Goal: Information Seeking & Learning: Check status

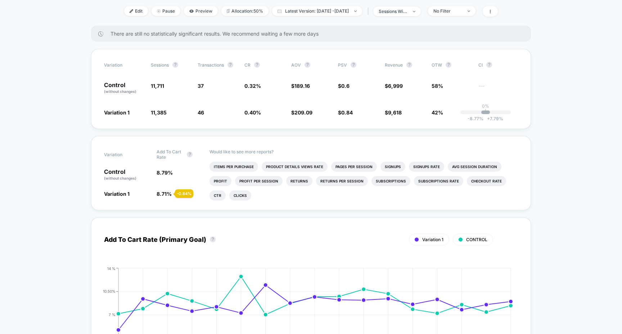
scroll to position [131, 0]
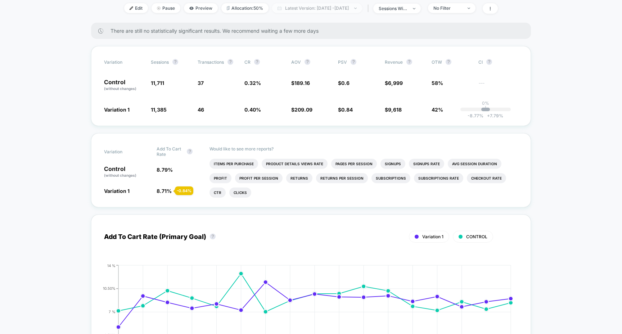
click at [311, 9] on span "Latest Version: [DATE] - [DATE]" at bounding box center [317, 8] width 90 height 10
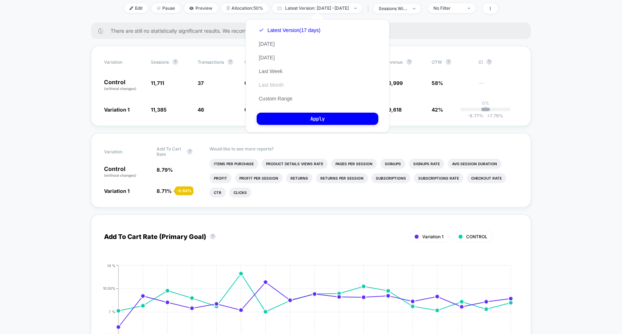
click at [284, 85] on button "Last Month" at bounding box center [271, 85] width 29 height 6
click at [300, 117] on button "Apply" at bounding box center [318, 119] width 122 height 12
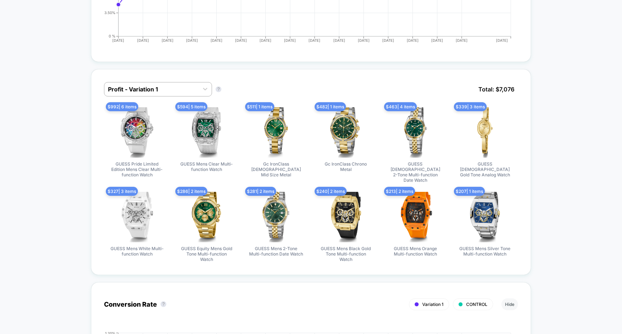
scroll to position [454, 0]
